Goal: Book appointment/travel/reservation

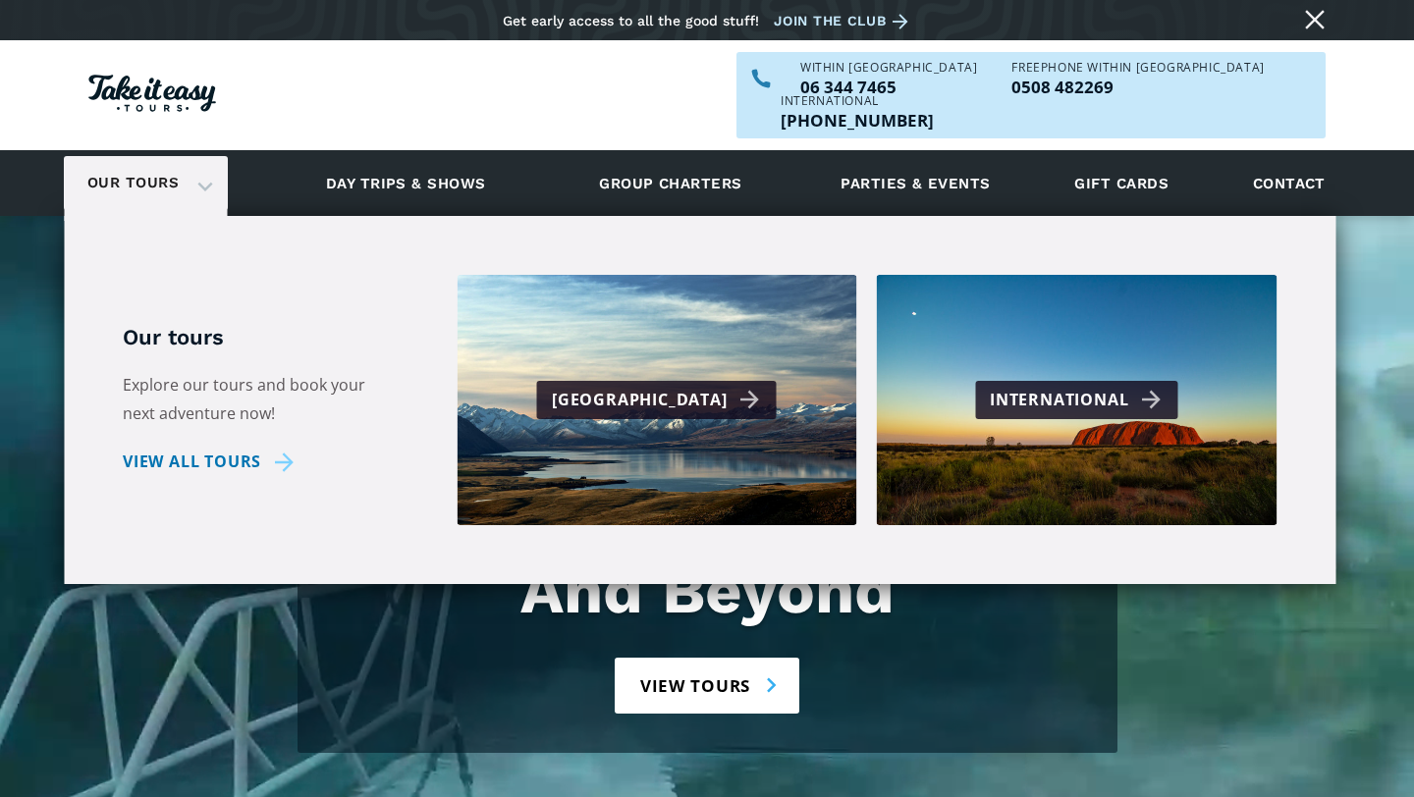
click at [161, 162] on link "Our tours" at bounding box center [133, 183] width 121 height 46
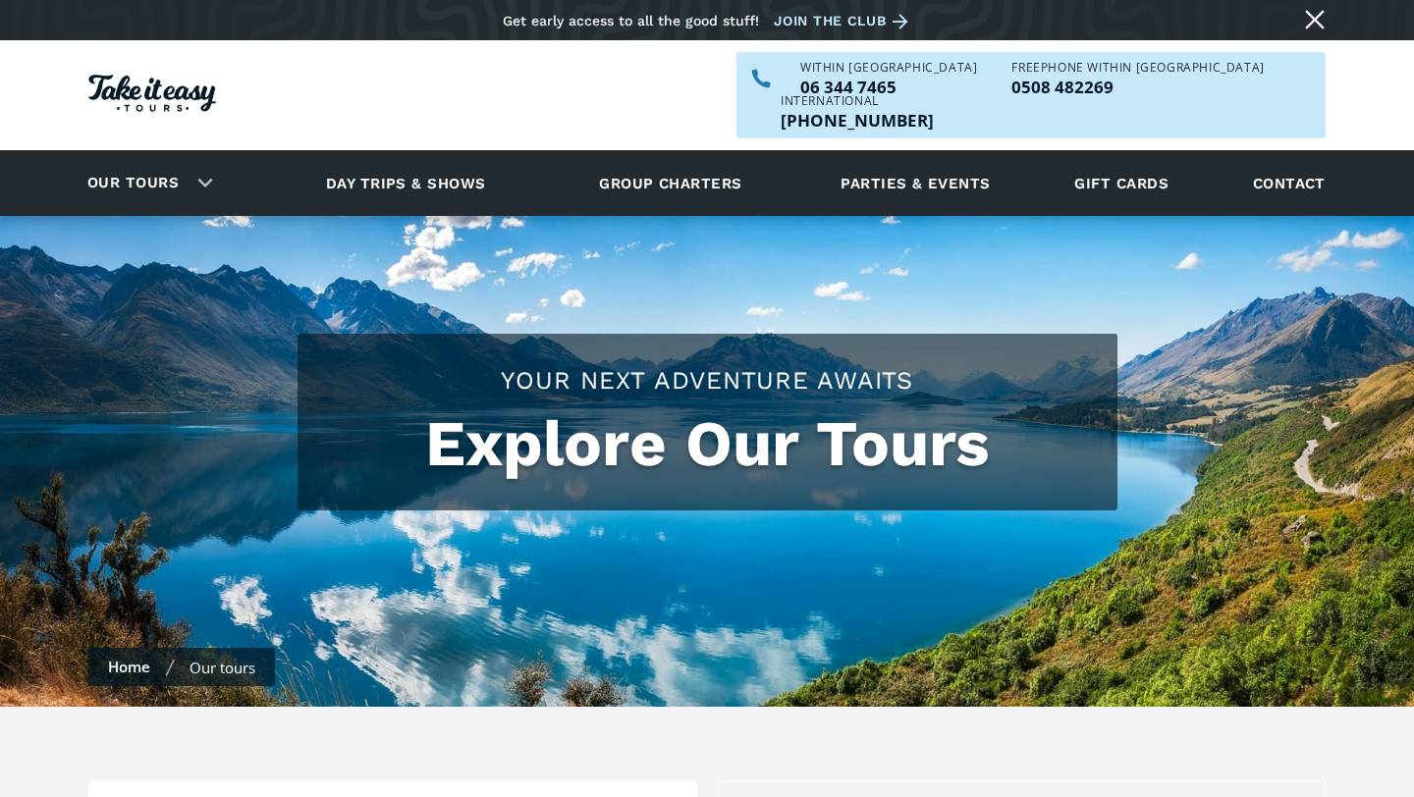
checkbox input "true"
click at [183, 160] on link "Our tours" at bounding box center [133, 183] width 121 height 46
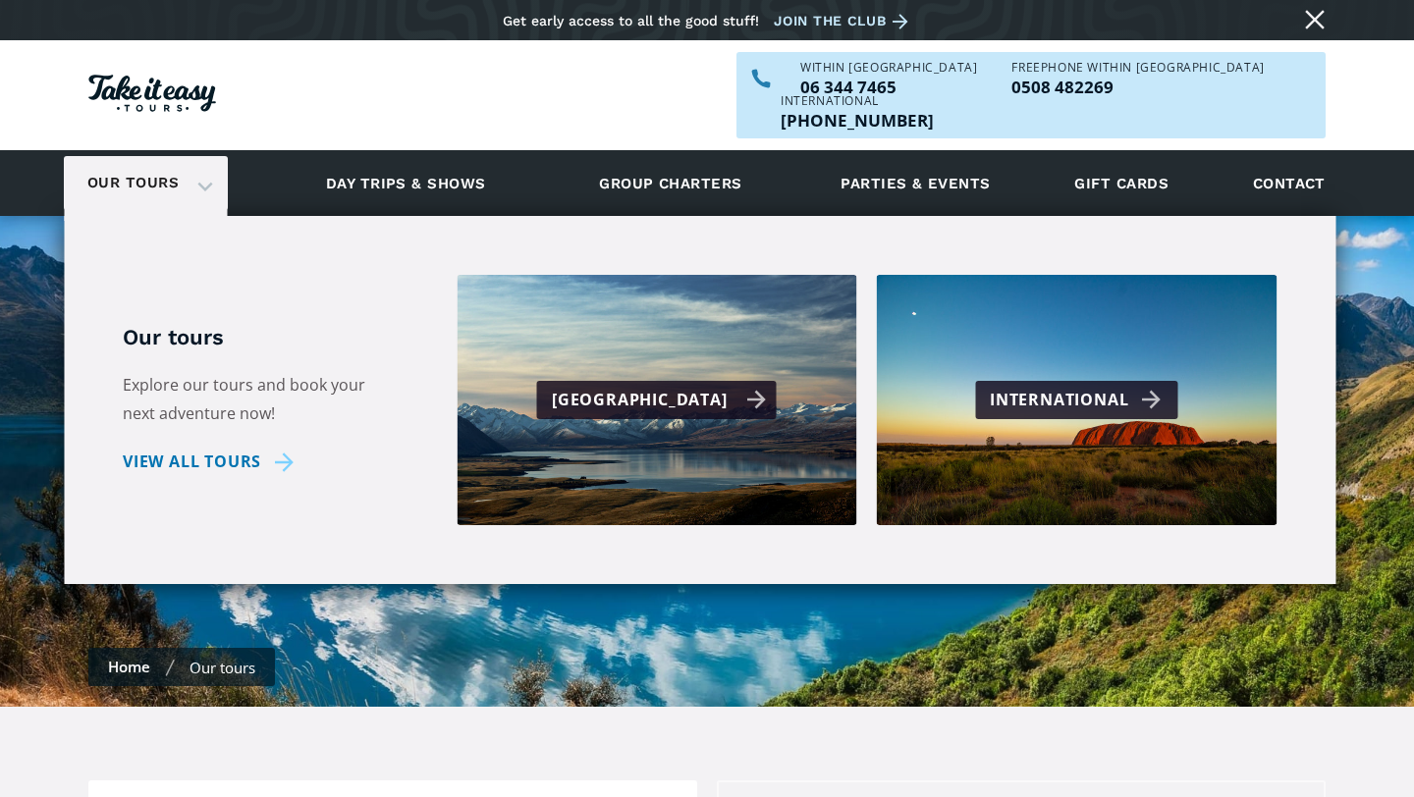
click at [571, 381] on div "[GEOGRAPHIC_DATA]" at bounding box center [657, 400] width 240 height 38
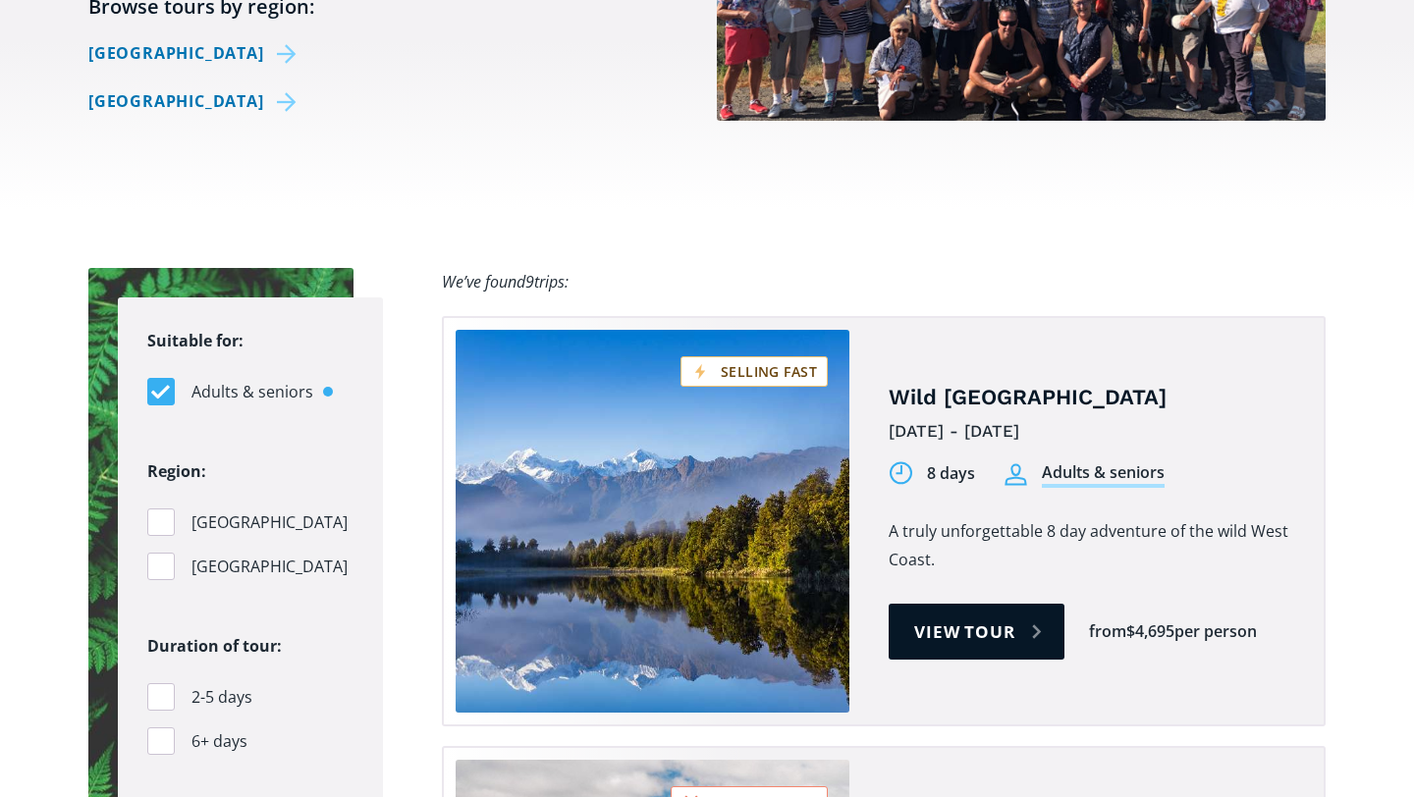
scroll to position [1053, 0]
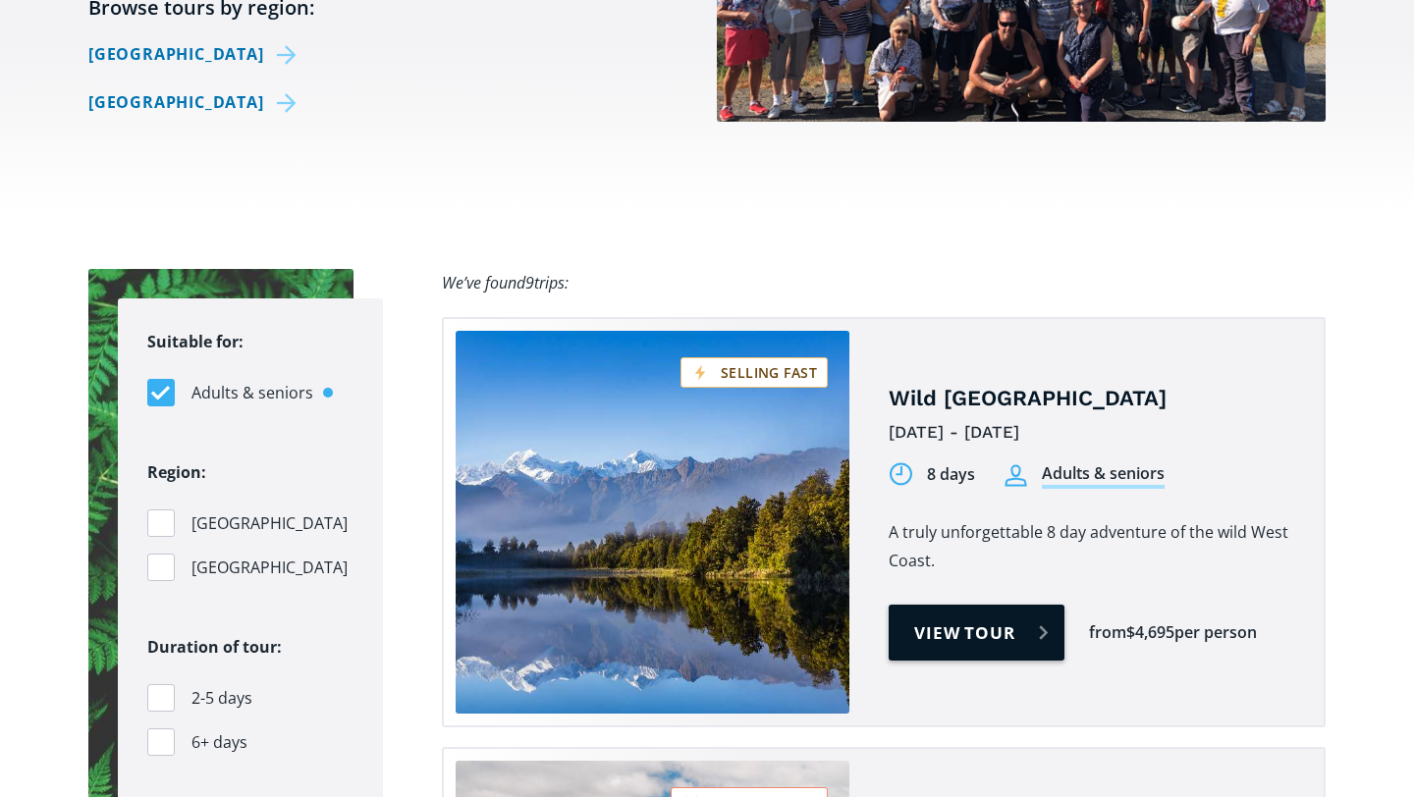
click at [1009, 606] on link "View tour" at bounding box center [976, 633] width 176 height 56
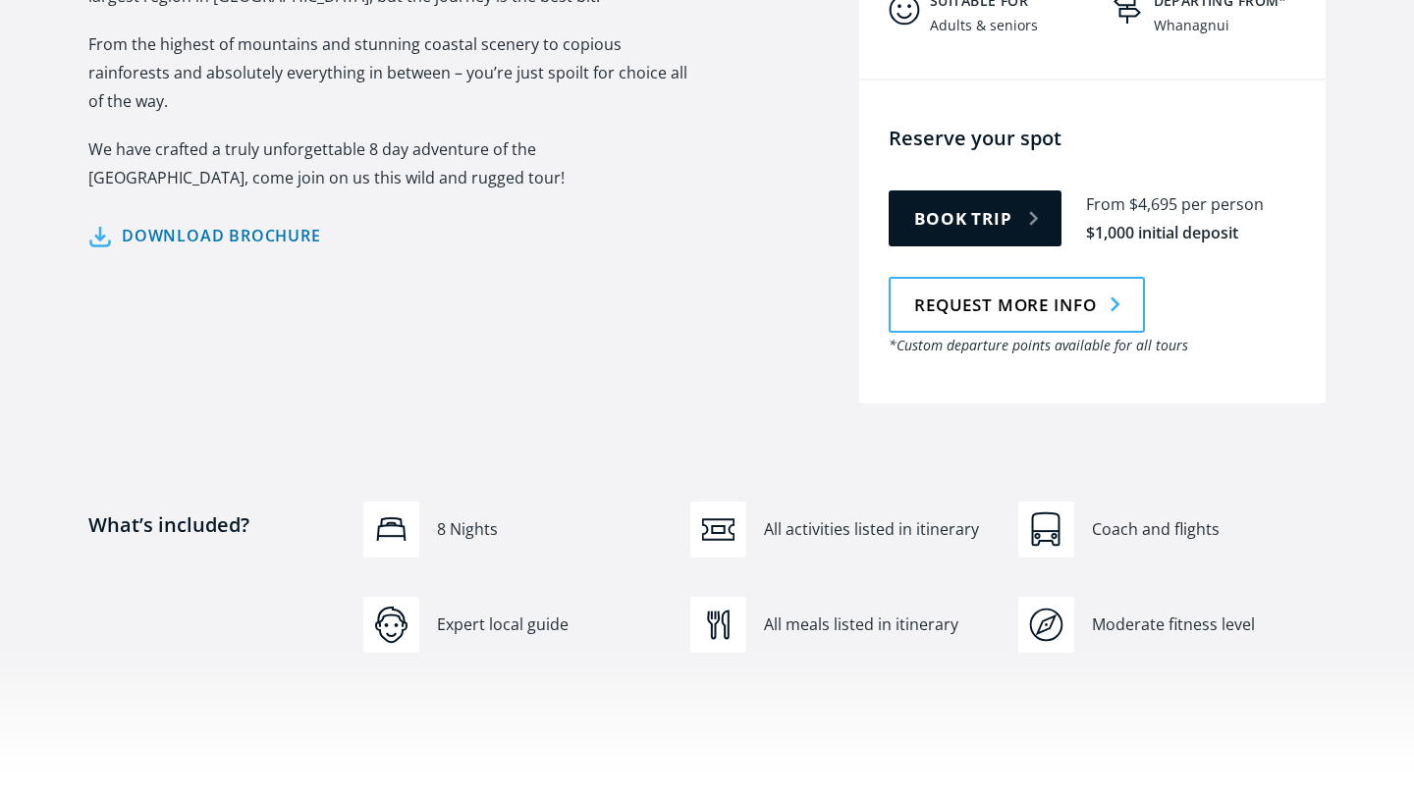
scroll to position [1070, 0]
click at [725, 512] on img "Tour overview" at bounding box center [718, 528] width 32 height 32
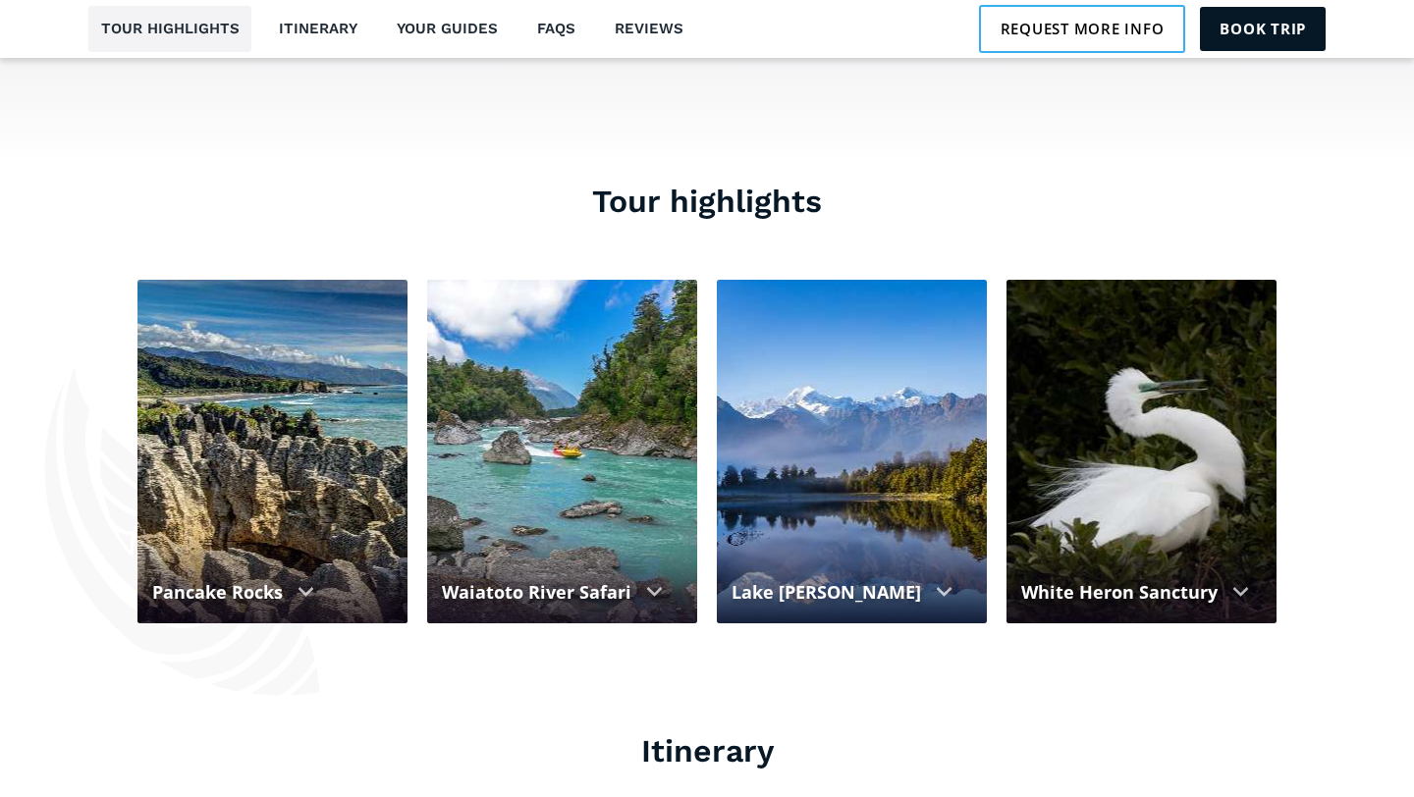
scroll to position [1720, 0]
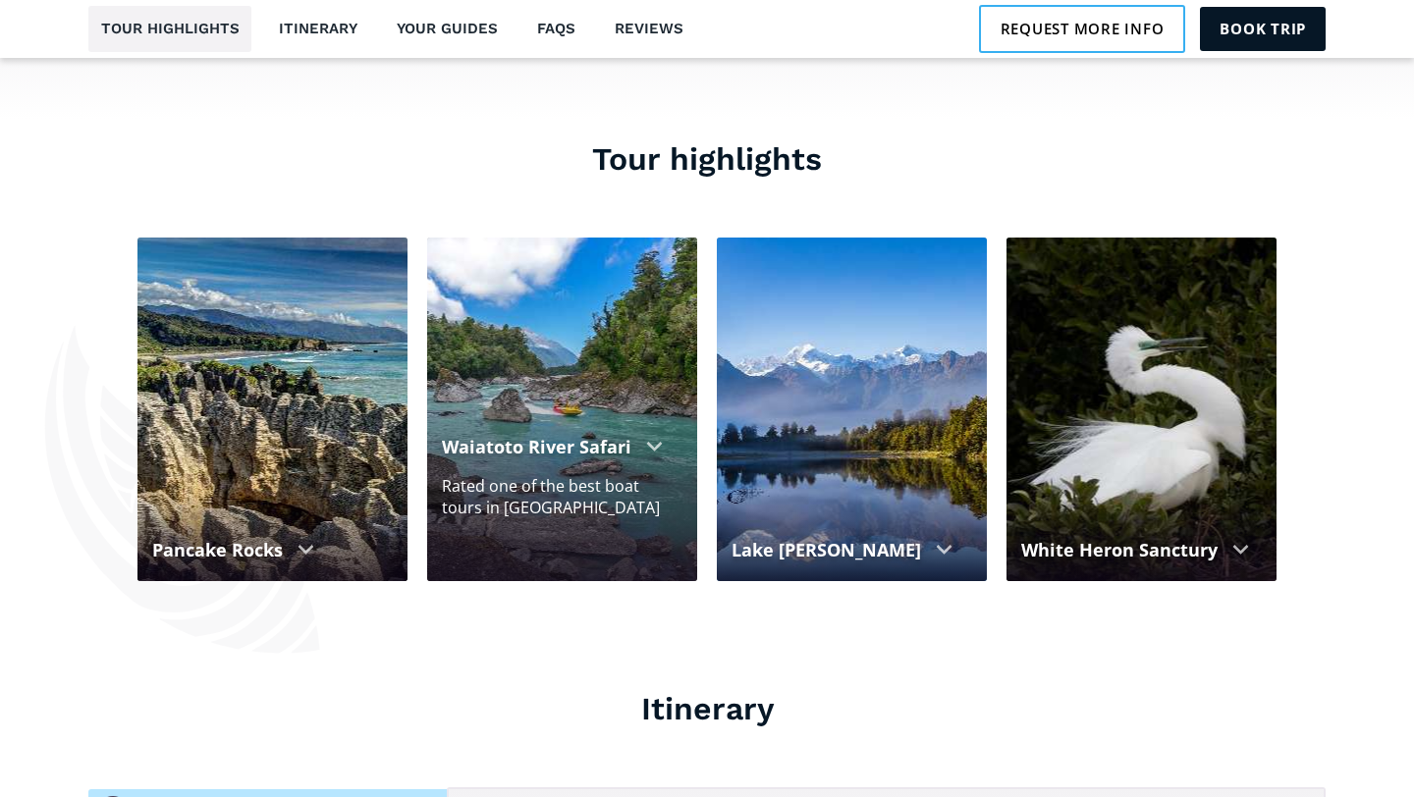
click at [500, 475] on div "Rated one of the best boat tours in New Zealand" at bounding box center [562, 496] width 241 height 43
click at [612, 434] on div "Waiatoto River Safari" at bounding box center [536, 447] width 189 height 27
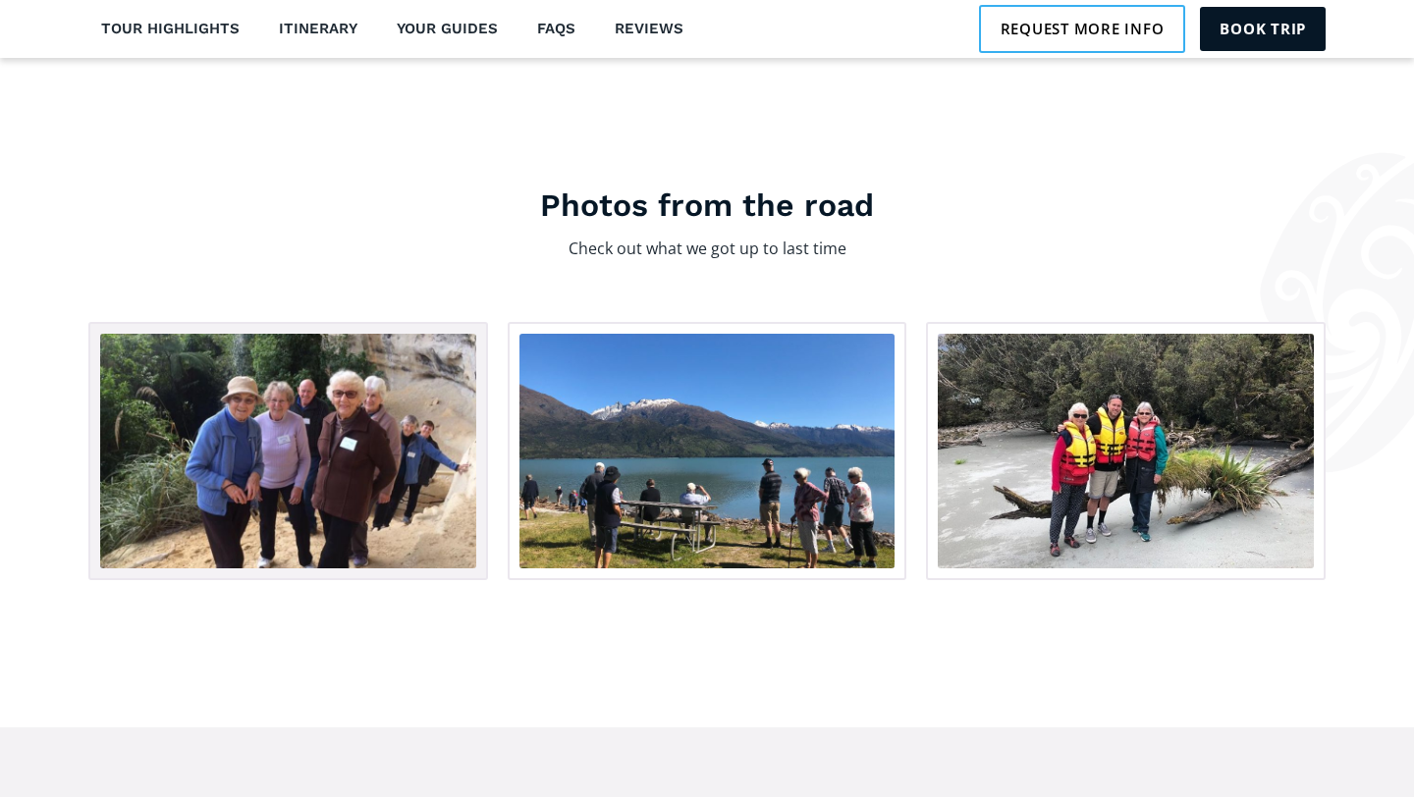
scroll to position [3012, 0]
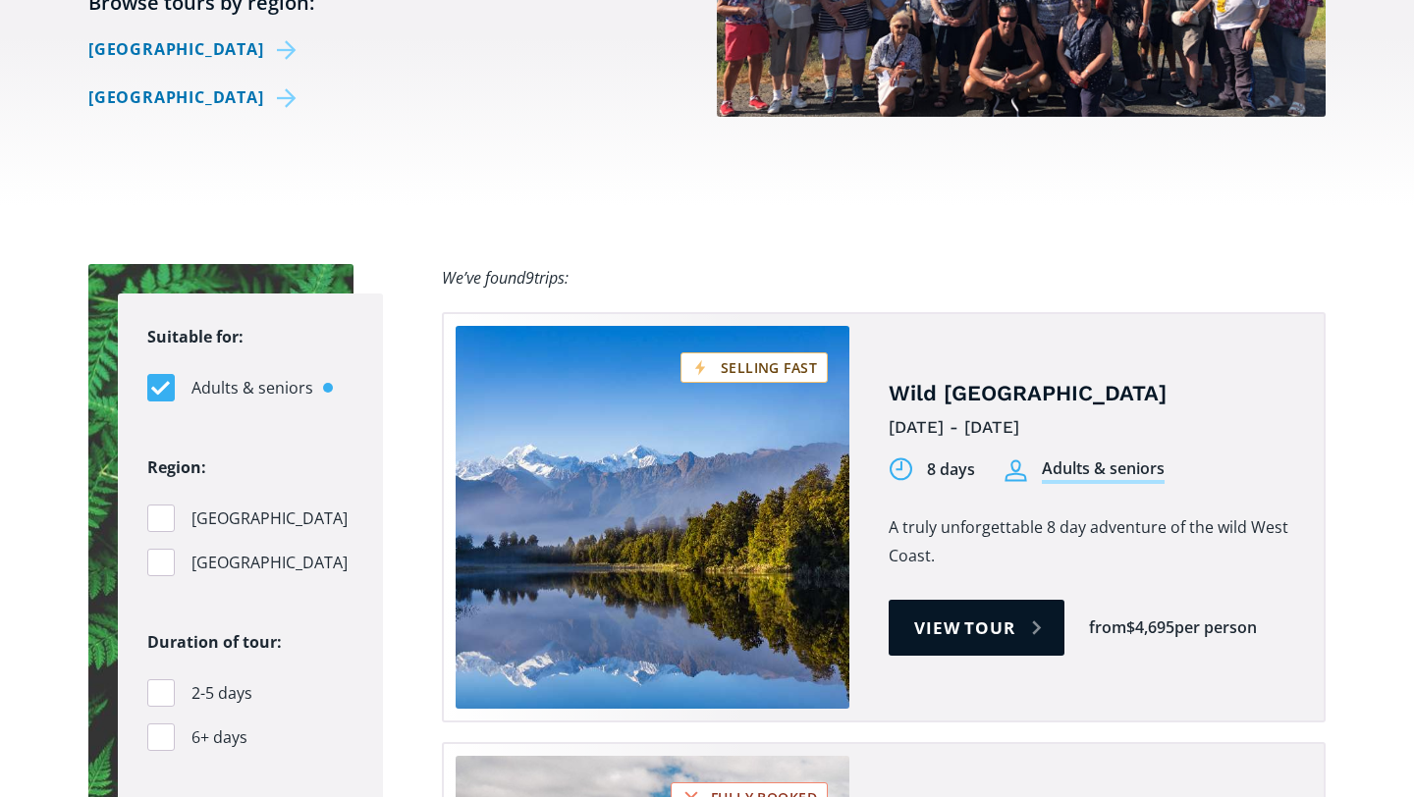
scroll to position [1053, 0]
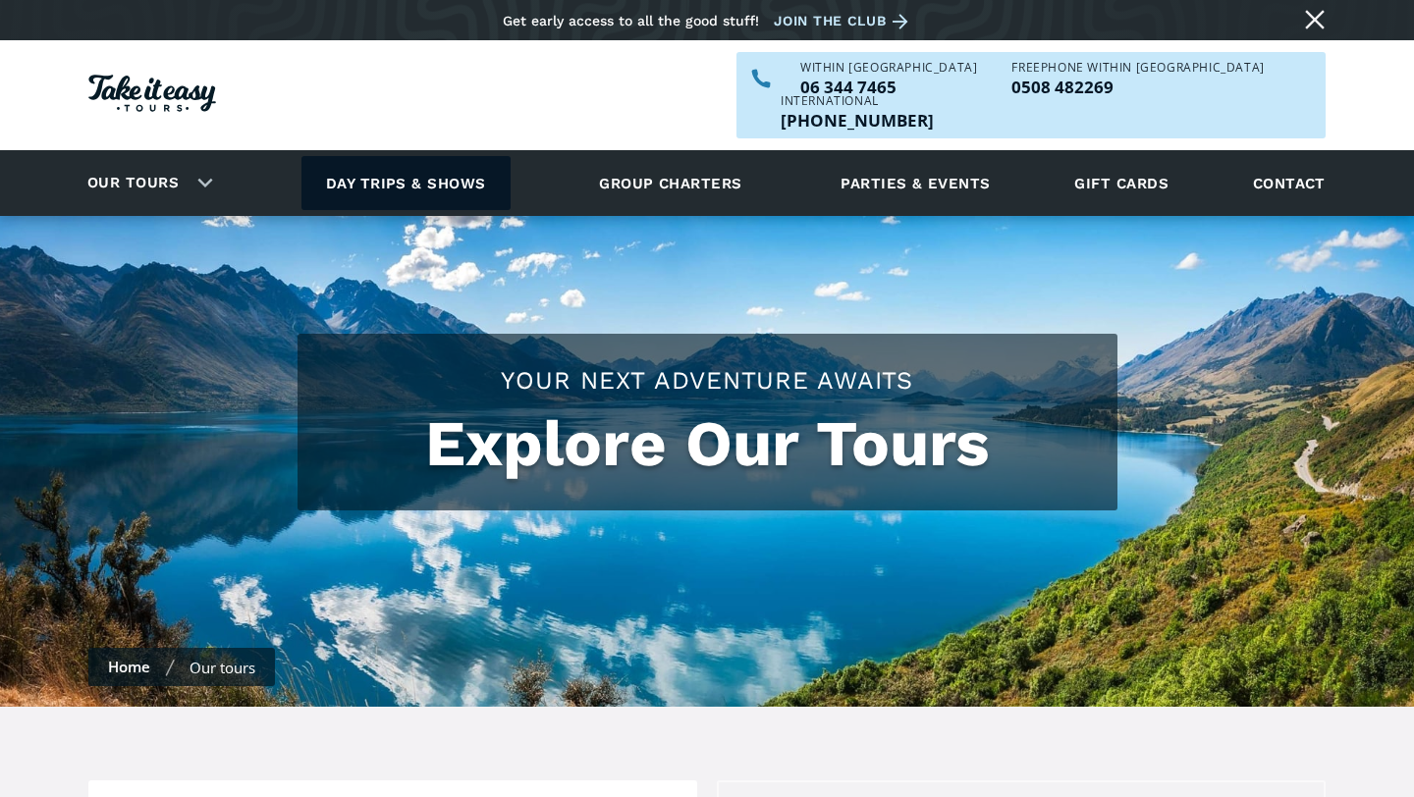
click at [412, 156] on link "Day trips & shows" at bounding box center [405, 183] width 209 height 54
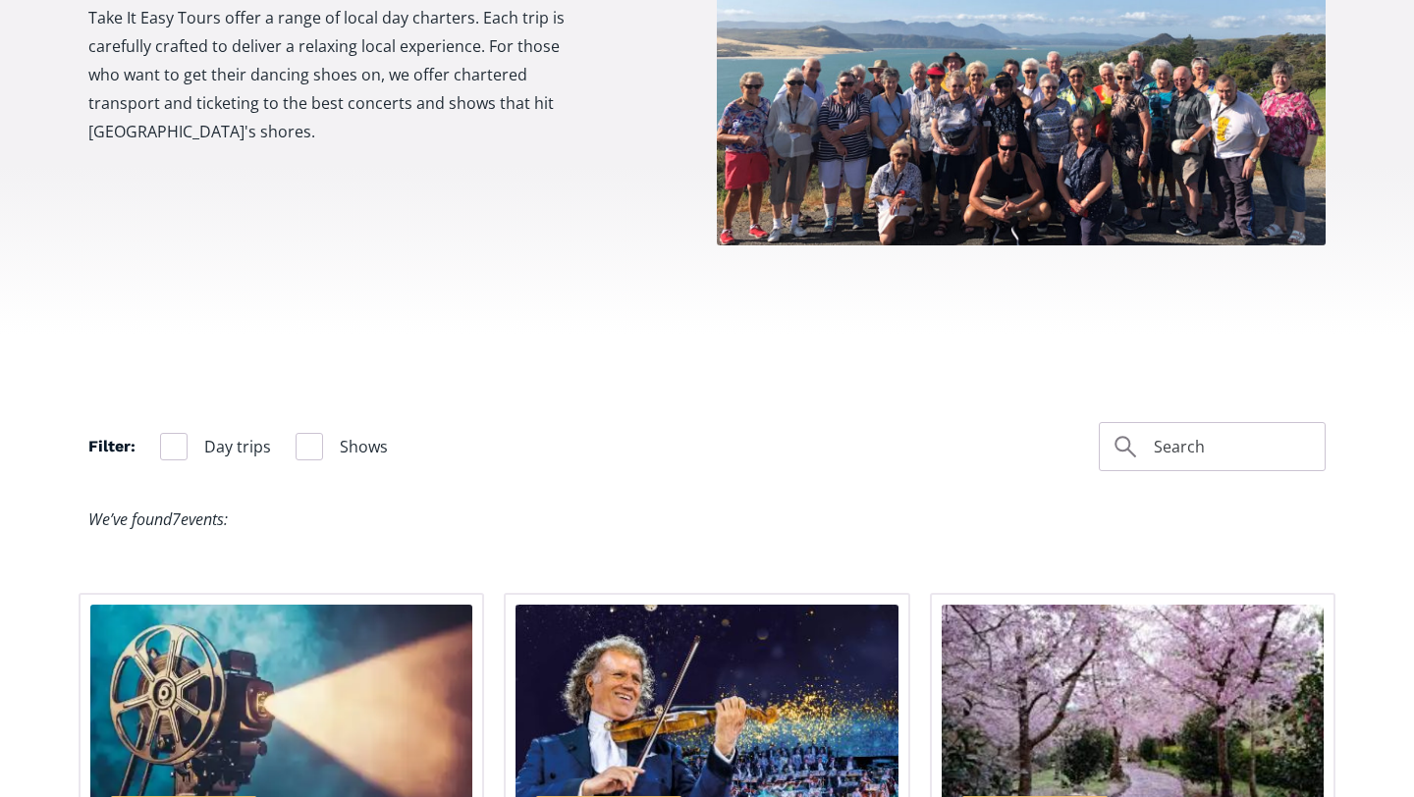
scroll to position [844, 0]
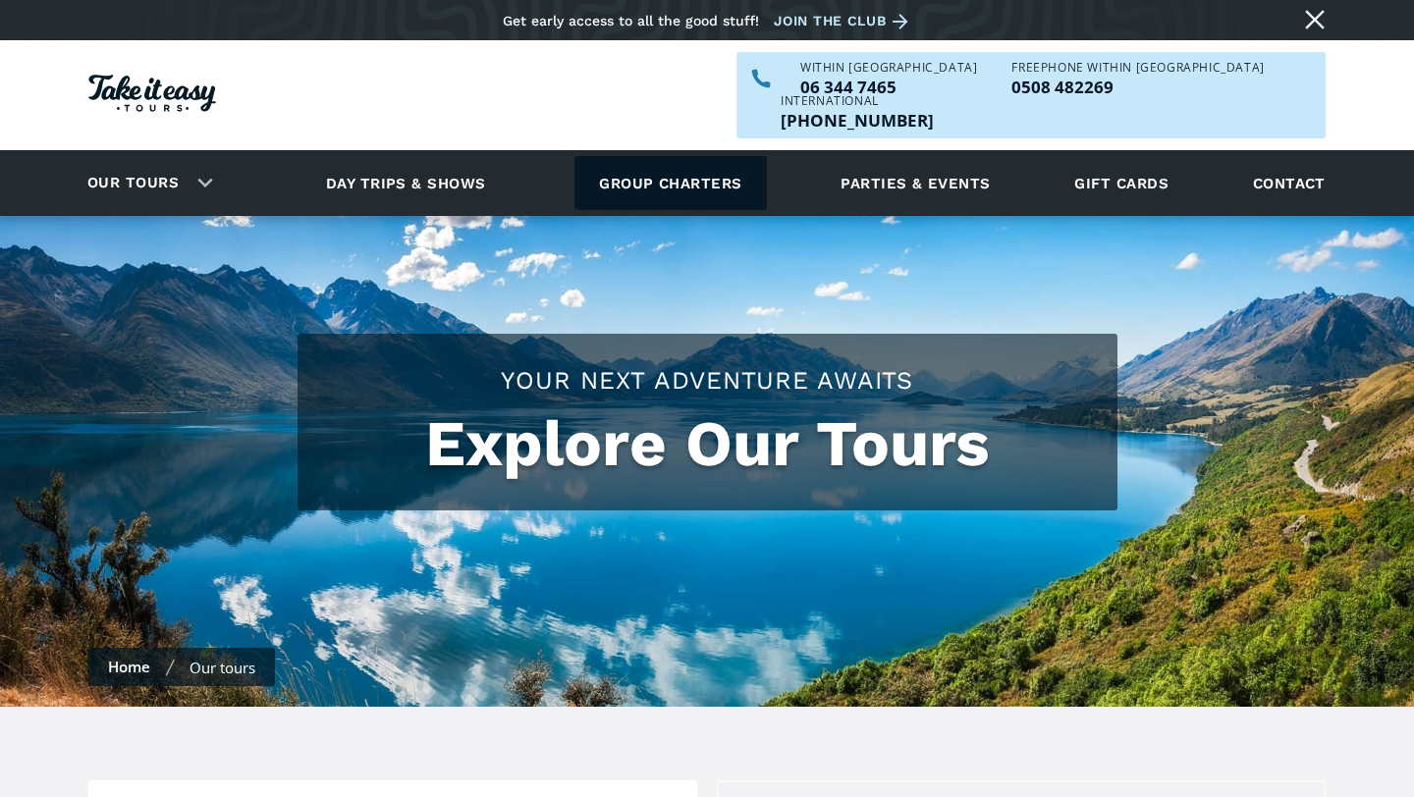
click at [708, 156] on link "Group charters" at bounding box center [669, 183] width 191 height 54
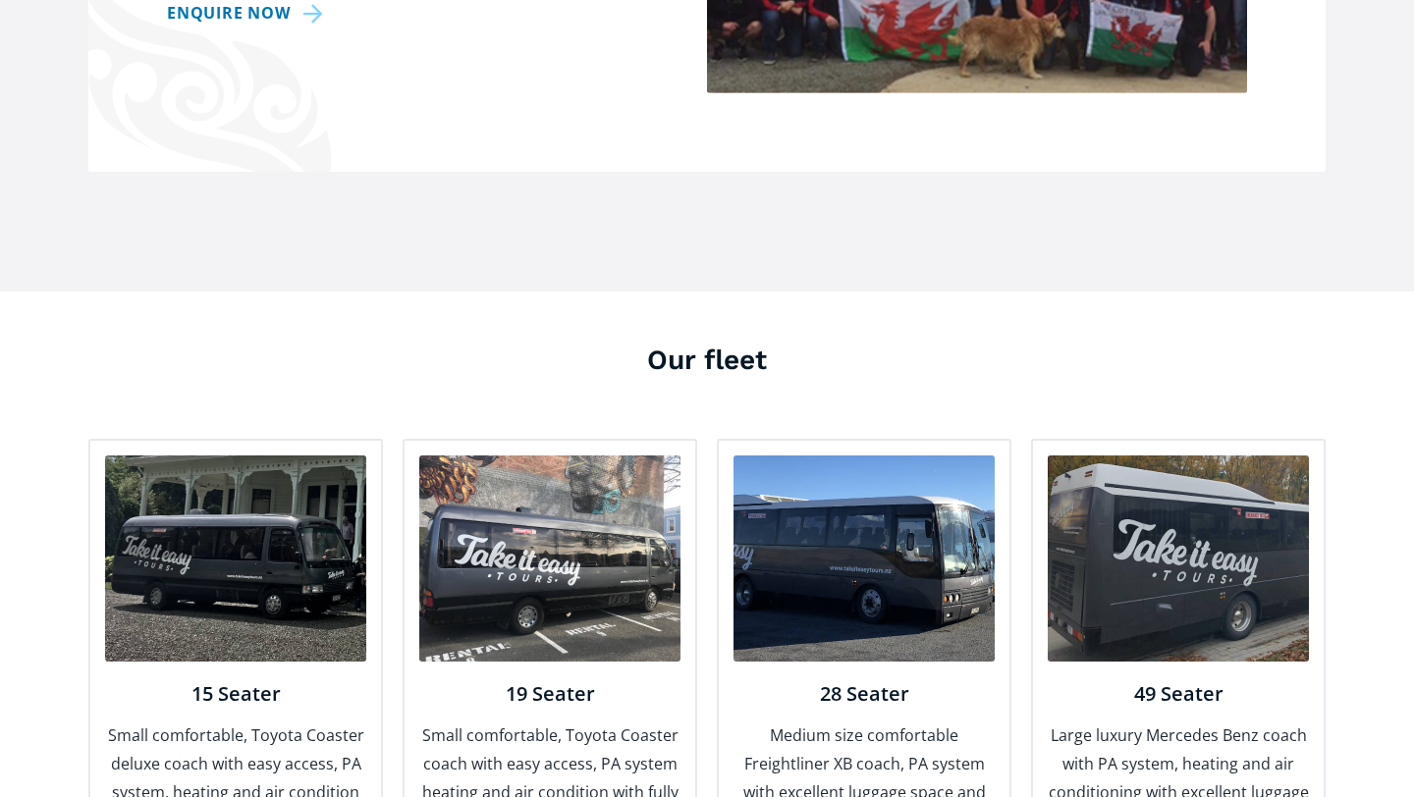
scroll to position [1947, 0]
